Goal: Find specific page/section: Find specific page/section

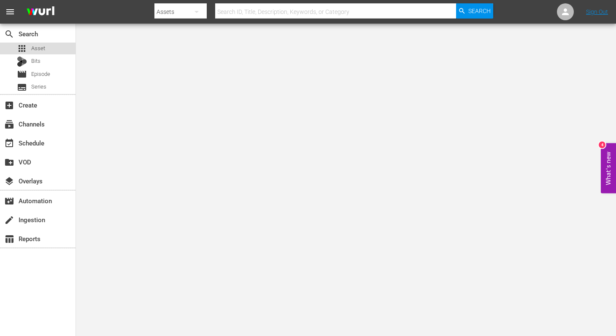
click at [30, 49] on div "apps Asset" at bounding box center [31, 49] width 28 height 12
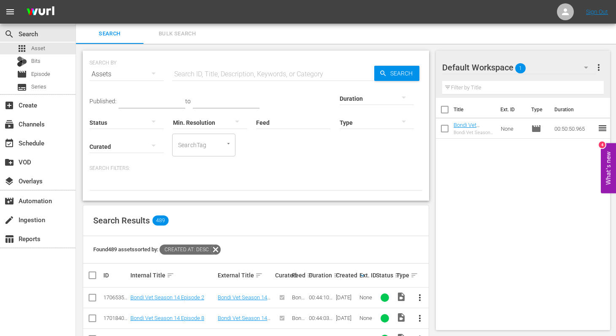
click at [223, 70] on input "text" at bounding box center [273, 74] width 202 height 20
type input "paramedics"
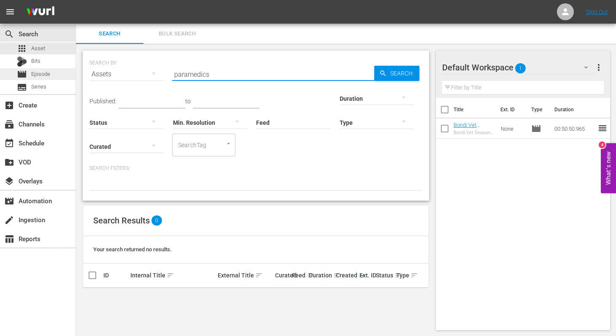
click at [41, 77] on span "Episode" at bounding box center [40, 74] width 19 height 8
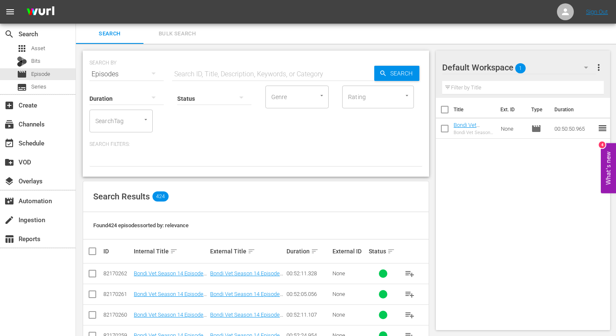
click at [234, 71] on input "text" at bounding box center [273, 74] width 202 height 20
type input "paramedics"
